Goal: Check status: Check status

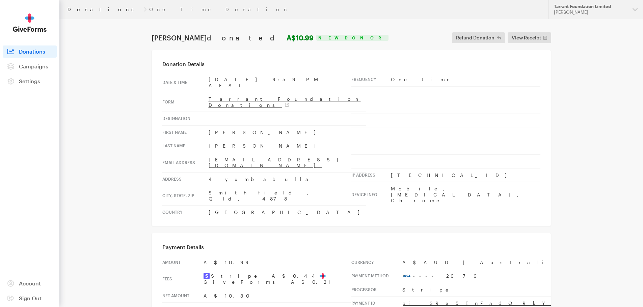
click at [75, 10] on link "Donations" at bounding box center [104, 9] width 74 height 5
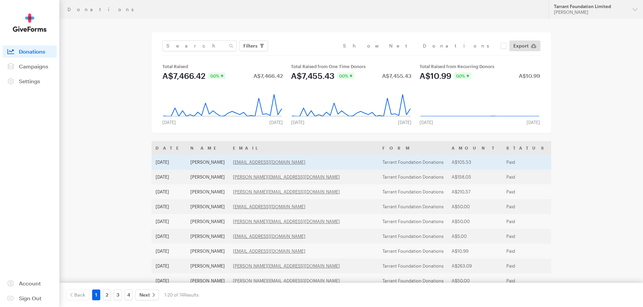
click at [195, 162] on td "[PERSON_NAME]" at bounding box center [207, 162] width 43 height 15
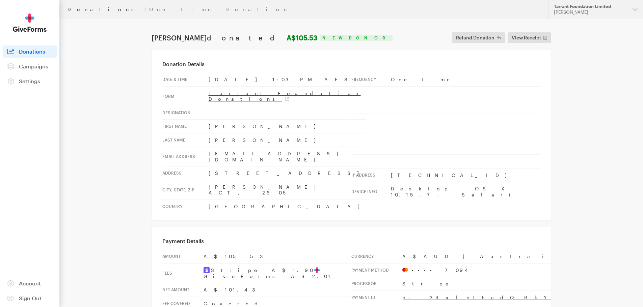
click at [79, 9] on link "Donations" at bounding box center [104, 9] width 74 height 5
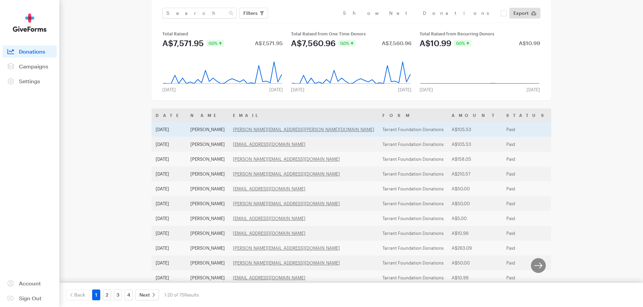
scroll to position [34, 0]
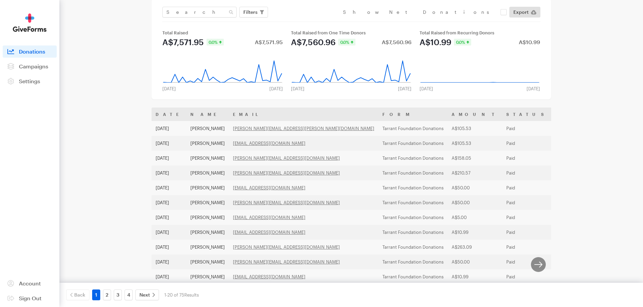
click at [595, 123] on div "Donations Updates Support Tarrant Foundation Limited Jenni Tarrant Organization…" at bounding box center [321, 211] width 643 height 490
